Goal: Information Seeking & Learning: Get advice/opinions

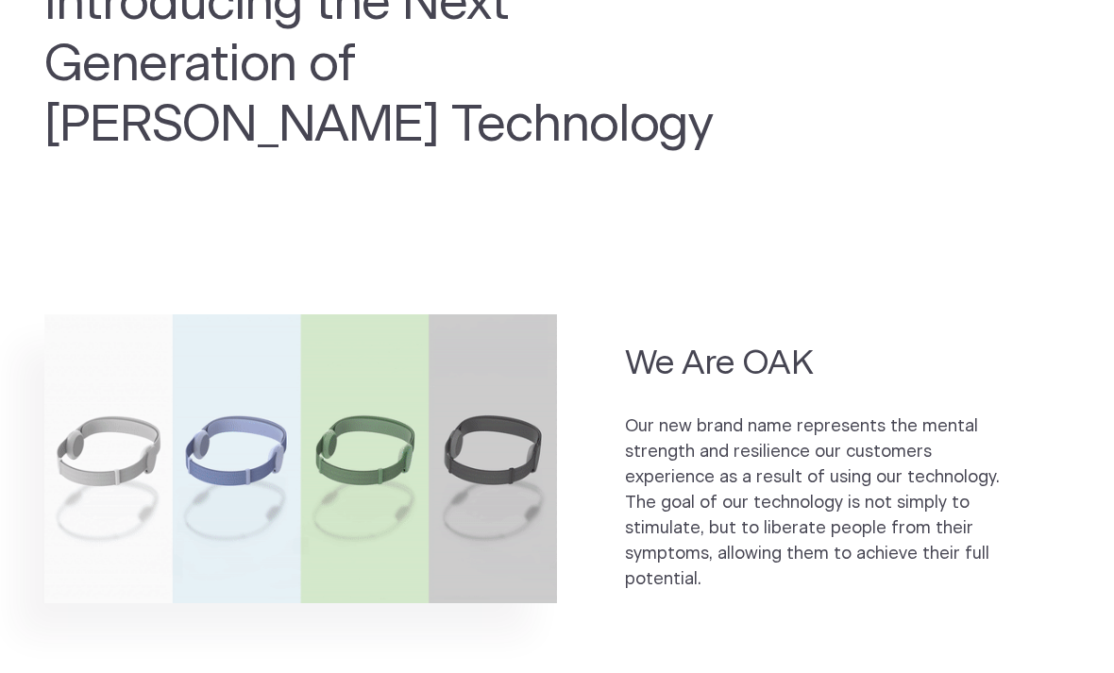
scroll to position [924, 0]
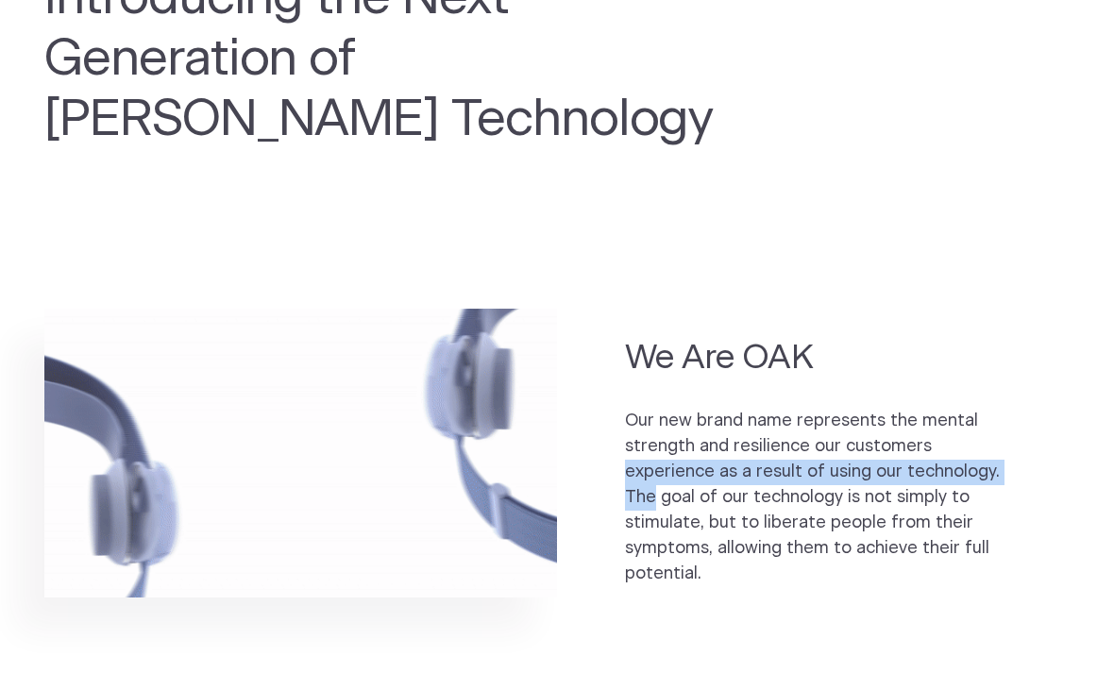
click at [76, 617] on section "We Are OAK Our new brand name represents the mental strength and resilience our…" at bounding box center [557, 497] width 1114 height 456
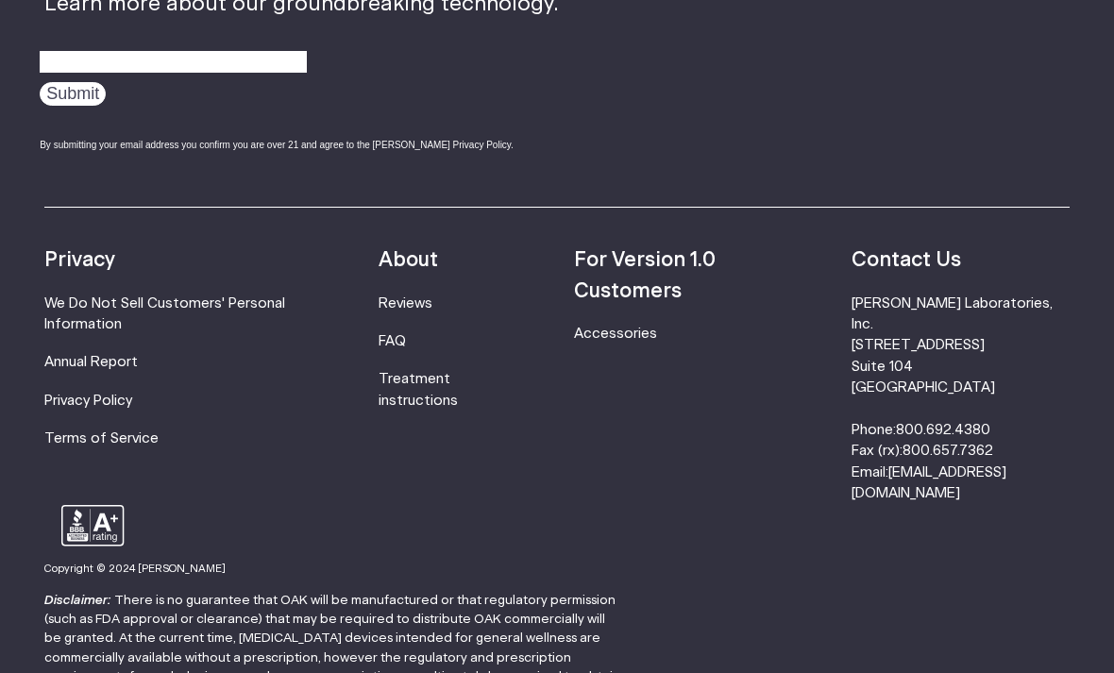
scroll to position [3170, 0]
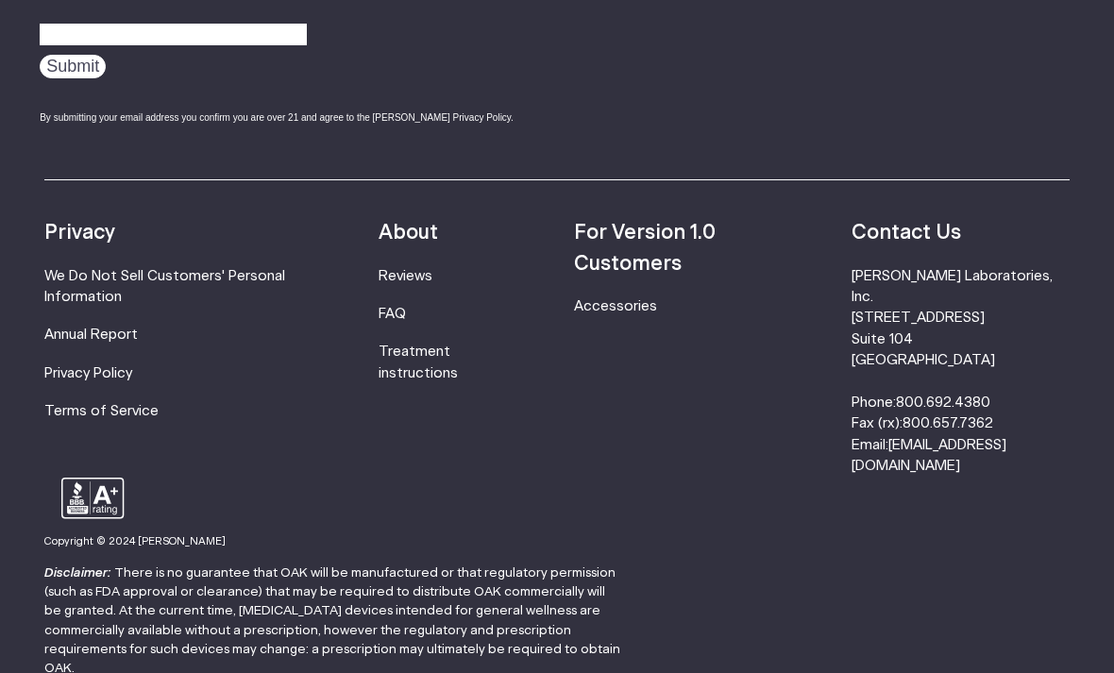
click at [396, 271] on link "Reviews" at bounding box center [406, 276] width 54 height 14
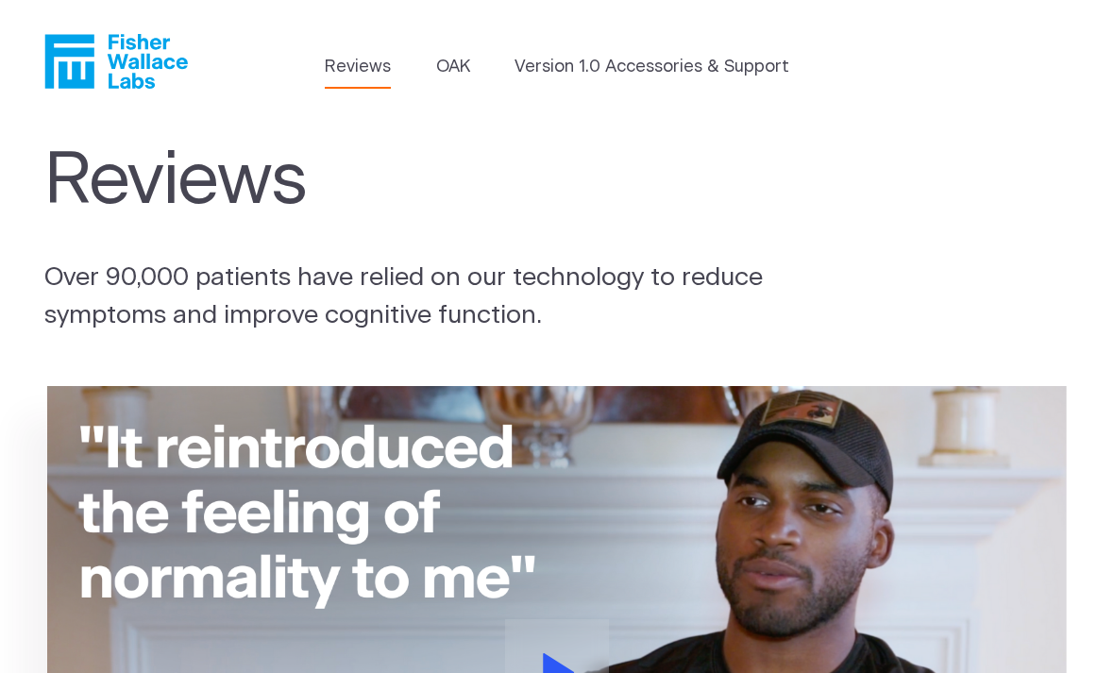
click at [70, 57] on icon "Fisher Wallace" at bounding box center [69, 61] width 49 height 54
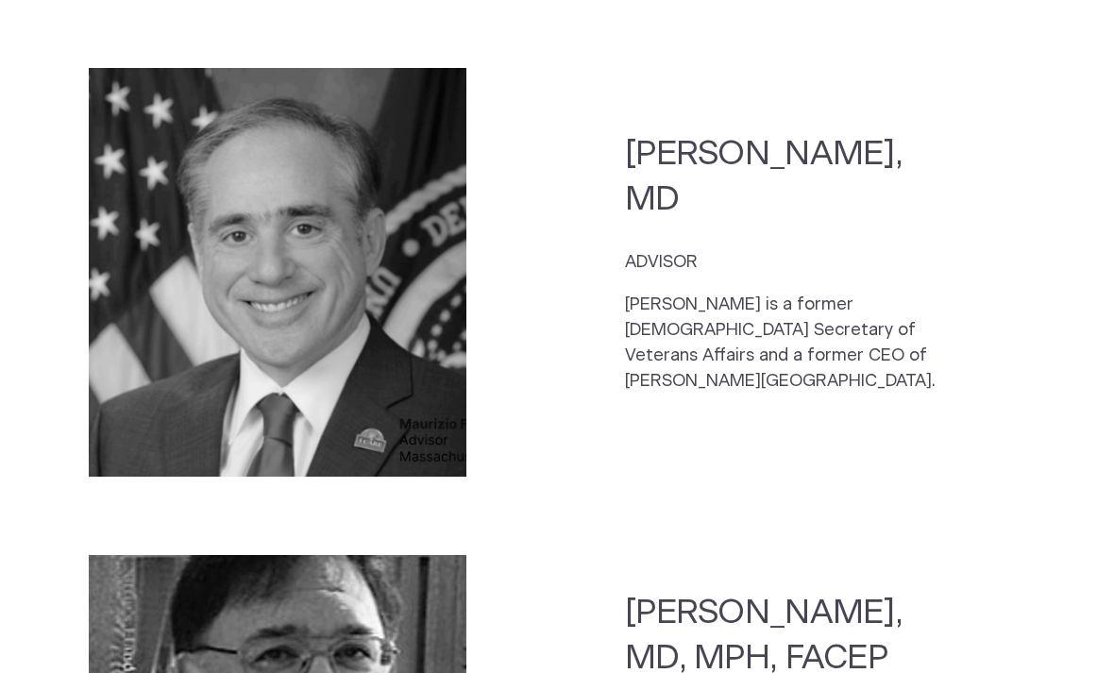
scroll to position [3632, 0]
